Goal: Task Accomplishment & Management: Use online tool/utility

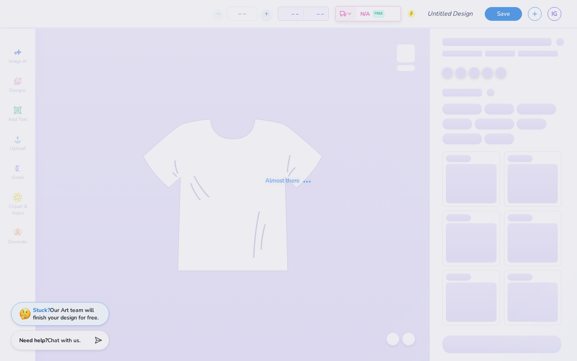
type input "SDT 2025"
type input "50"
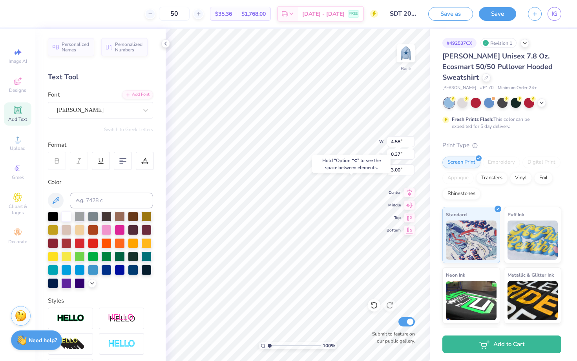
type input "10.86"
type input "10.70"
click at [75, 114] on div at bounding box center [97, 110] width 81 height 11
click at [406, 55] on img at bounding box center [405, 53] width 31 height 31
type input "8.75"
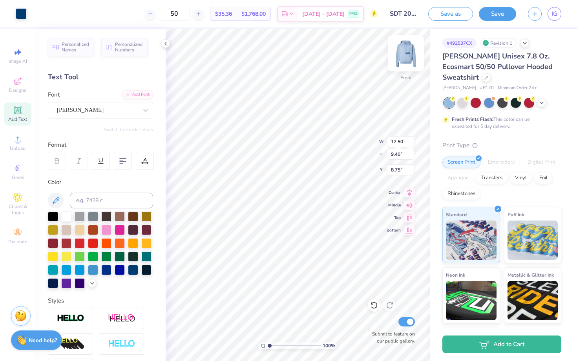
click at [402, 54] on img at bounding box center [405, 53] width 31 height 31
click at [404, 60] on img at bounding box center [405, 53] width 31 height 31
click at [404, 60] on img at bounding box center [406, 53] width 16 height 16
click at [403, 67] on img at bounding box center [405, 53] width 31 height 31
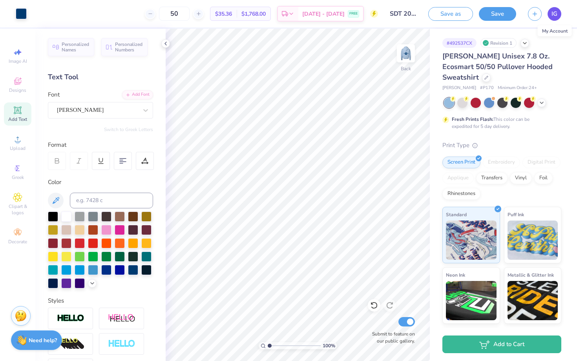
click at [550, 16] on link "IG" at bounding box center [554, 14] width 14 height 14
click at [405, 53] on img at bounding box center [405, 53] width 31 height 31
click at [558, 16] on link "IG" at bounding box center [554, 14] width 14 height 14
click at [411, 47] on img at bounding box center [405, 53] width 31 height 31
type input "11.55"
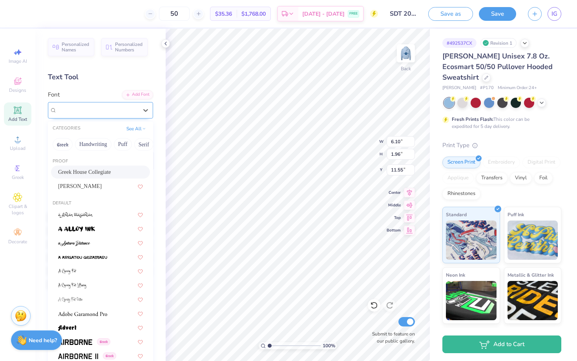
click at [113, 107] on span "Greek House Collegiate" at bounding box center [85, 110] width 56 height 9
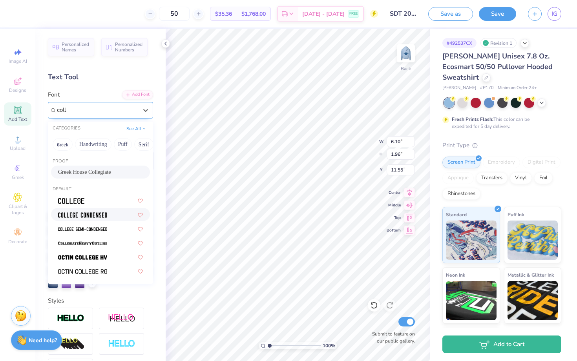
click at [89, 209] on div at bounding box center [100, 214] width 99 height 13
type input "coll"
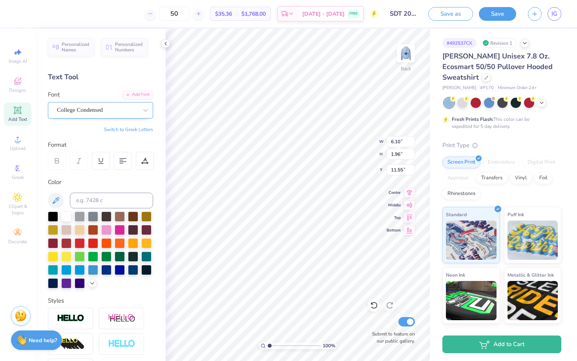
type input "3.81"
type input "1.54"
type input "11.75"
click at [405, 50] on img at bounding box center [405, 53] width 31 height 31
click at [402, 59] on img at bounding box center [405, 53] width 31 height 31
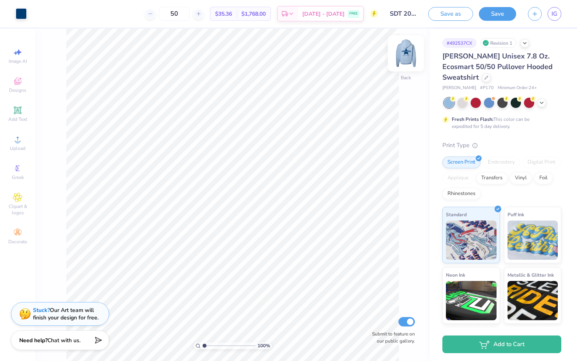
click at [409, 51] on img at bounding box center [405, 53] width 31 height 31
click at [406, 59] on img at bounding box center [405, 53] width 31 height 31
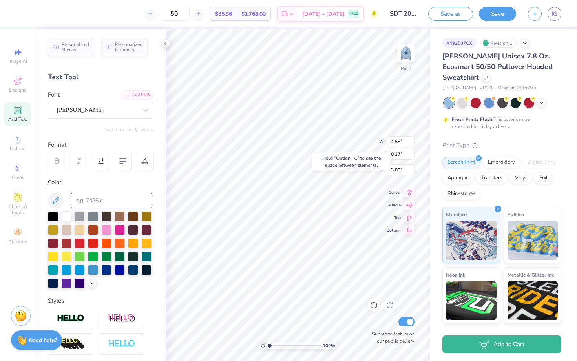
type input "10.54"
type input "5.44"
type input "0.43"
type input "10.63"
click at [410, 58] on img at bounding box center [405, 53] width 31 height 31
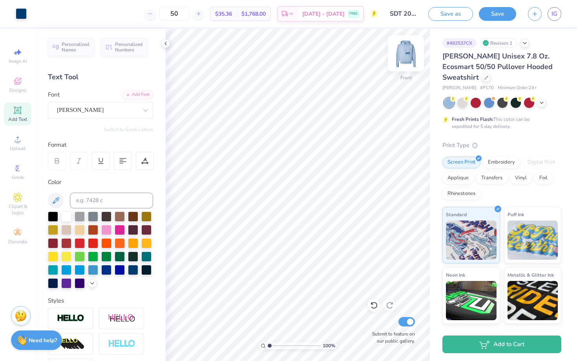
click at [408, 66] on img at bounding box center [405, 53] width 31 height 31
click at [400, 65] on img at bounding box center [405, 53] width 31 height 31
click at [374, 307] on icon at bounding box center [374, 305] width 8 height 8
type input "8.40"
click at [375, 308] on icon at bounding box center [373, 305] width 7 height 7
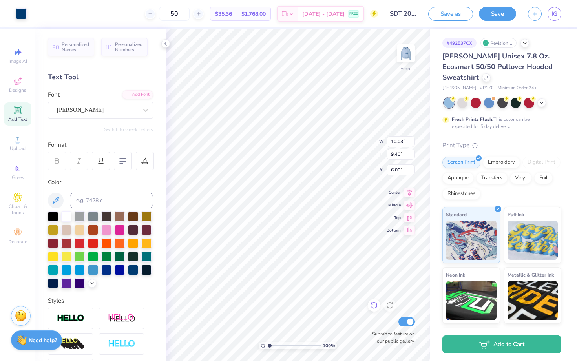
click at [377, 305] on icon at bounding box center [374, 305] width 8 height 8
type input "8.65"
click at [374, 304] on icon at bounding box center [374, 305] width 8 height 8
type input "8.65"
